Goal: Find contact information: Find contact information

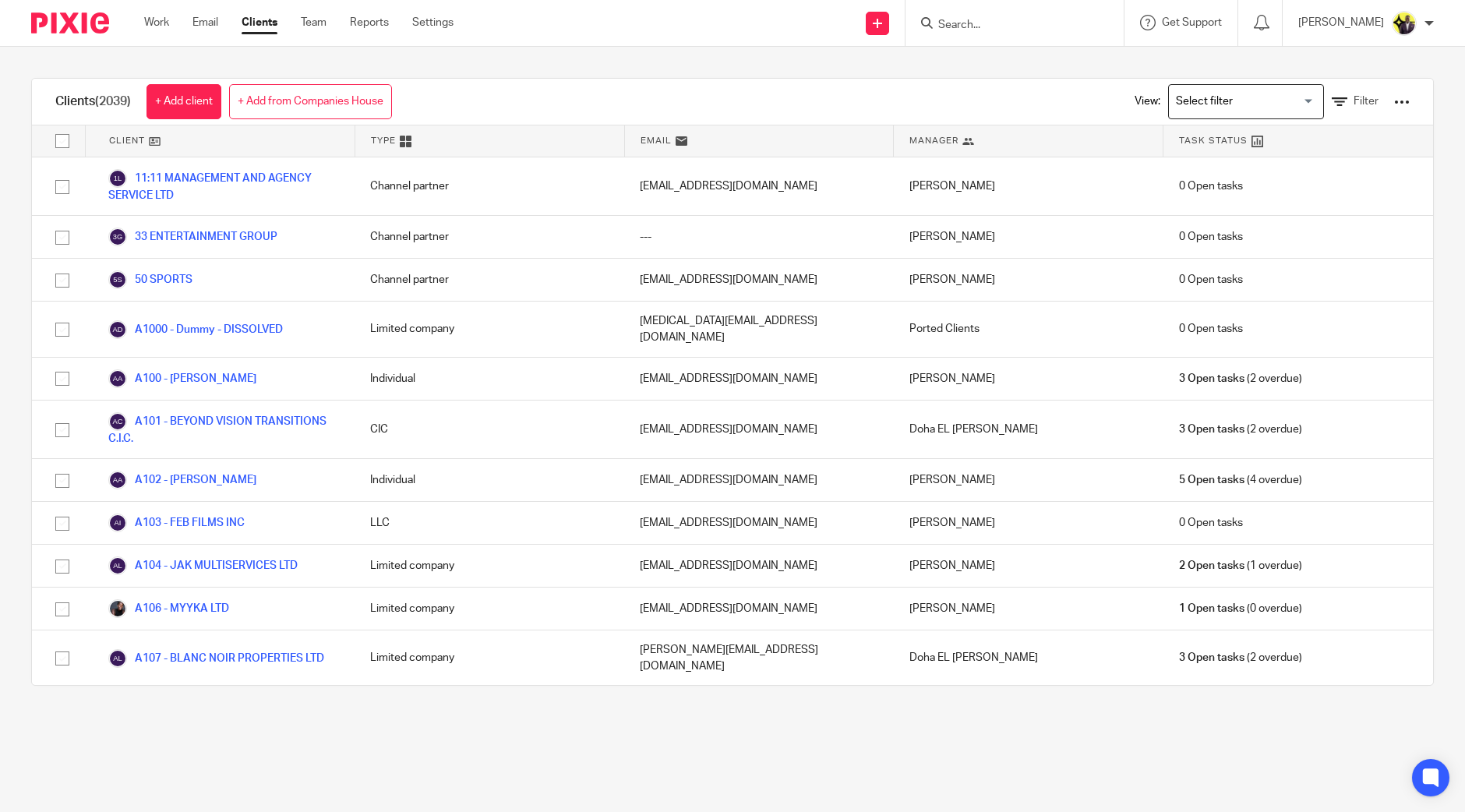
click at [1013, 31] on input "Search" at bounding box center [1007, 26] width 140 height 14
click at [1362, 102] on div "View: Loading... Filter" at bounding box center [1260, 102] width 299 height 45
click at [1353, 99] on span "Filter" at bounding box center [1365, 101] width 25 height 11
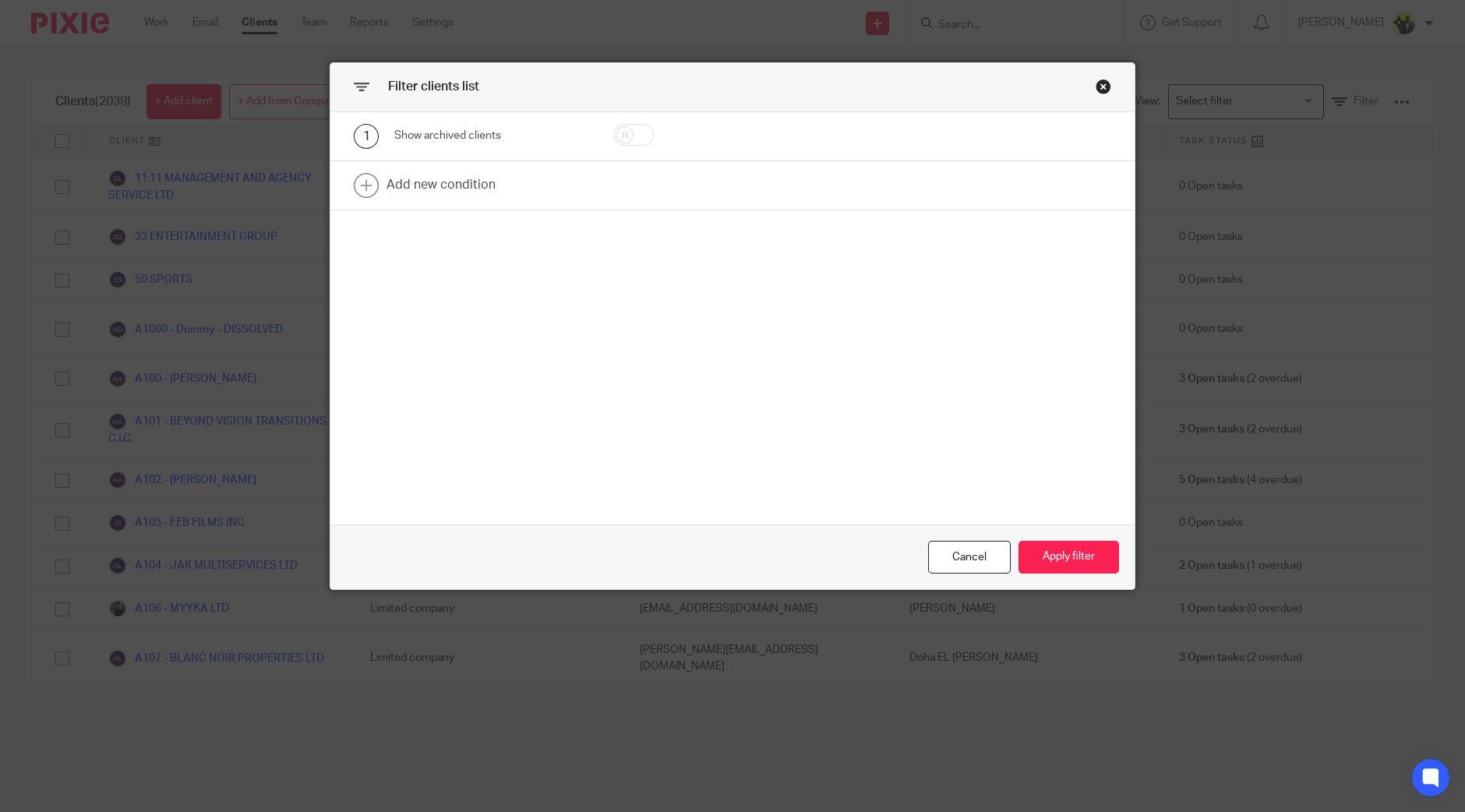
drag, startPoint x: 627, startPoint y: 140, endPoint x: 636, endPoint y: 141, distance: 9.1
click at [629, 140] on input "checkbox" at bounding box center [634, 135] width 40 height 22
checkbox input "true"
click at [1076, 566] on button "Apply filter" at bounding box center [1069, 558] width 101 height 34
click at [1079, 559] on button "Apply filter" at bounding box center [1069, 558] width 101 height 34
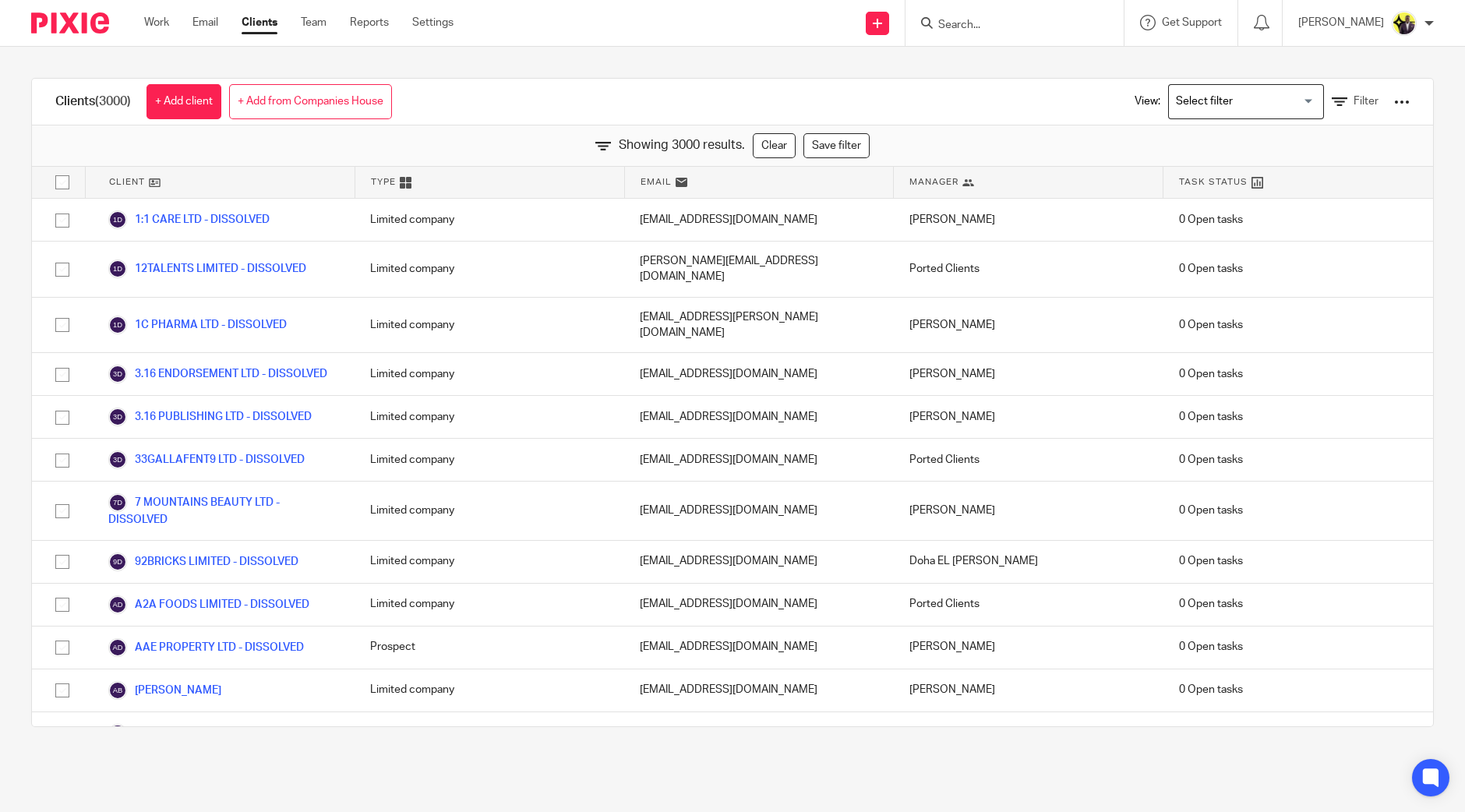
click at [1041, 35] on div at bounding box center [1014, 23] width 219 height 45
click at [1034, 16] on form at bounding box center [1020, 23] width 166 height 20
click at [1033, 24] on input "Search" at bounding box center [1007, 26] width 140 height 14
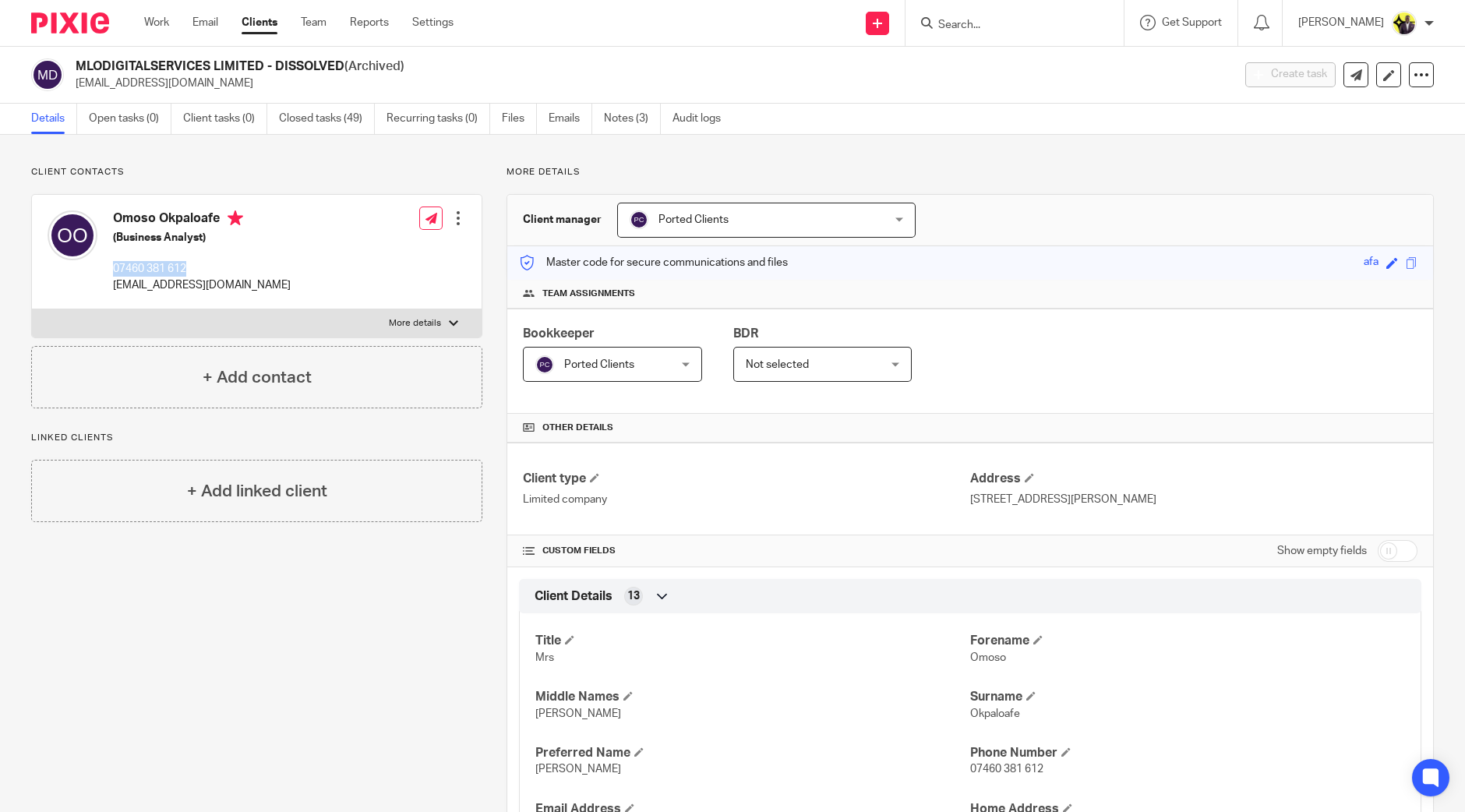
drag, startPoint x: 145, startPoint y: 266, endPoint x: 113, endPoint y: 266, distance: 32.0
click at [113, 266] on p "07460 381 612" at bounding box center [202, 269] width 178 height 16
copy p "07460 381 612"
click at [1000, 17] on form at bounding box center [1020, 23] width 166 height 20
click at [1015, 20] on input "Search" at bounding box center [1007, 26] width 140 height 14
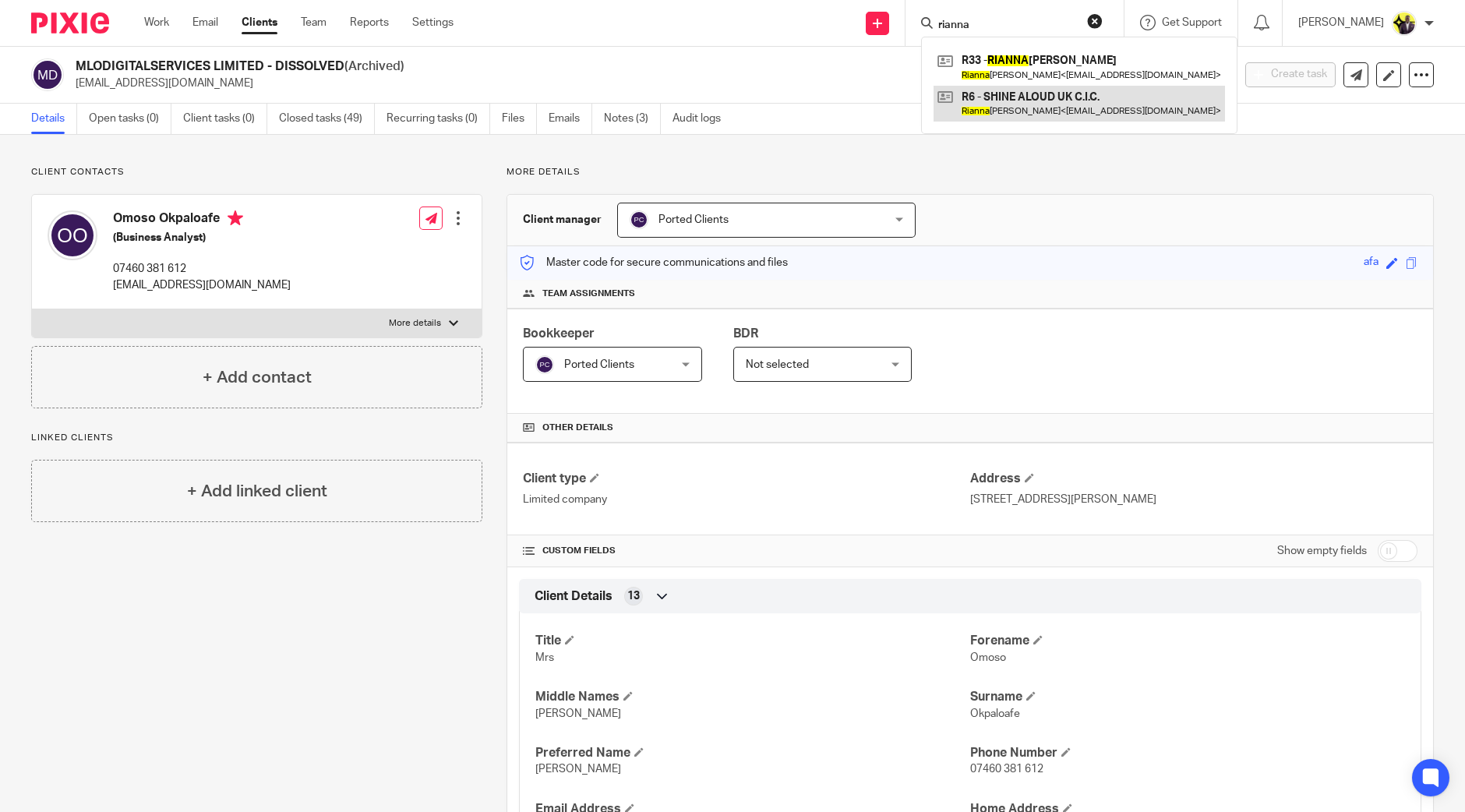
type input "rianna"
click at [1095, 107] on link at bounding box center [1079, 104] width 292 height 36
